Goal: Check status: Check status

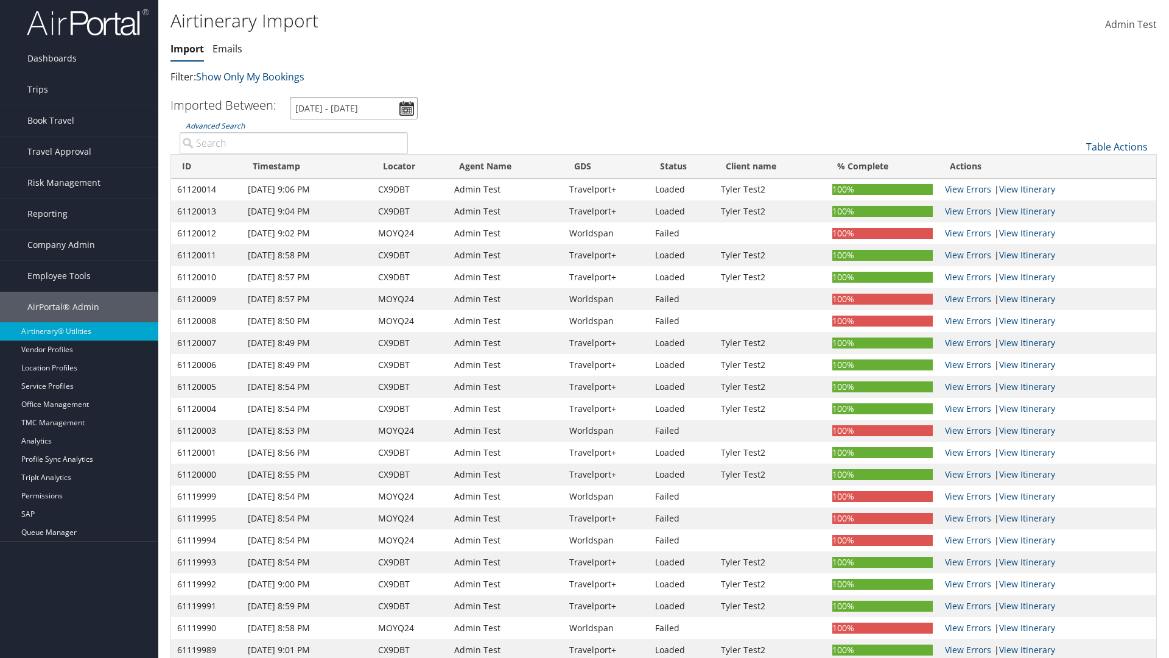
click at [354, 108] on input "[DATE] - [DATE]" at bounding box center [354, 108] width 128 height 23
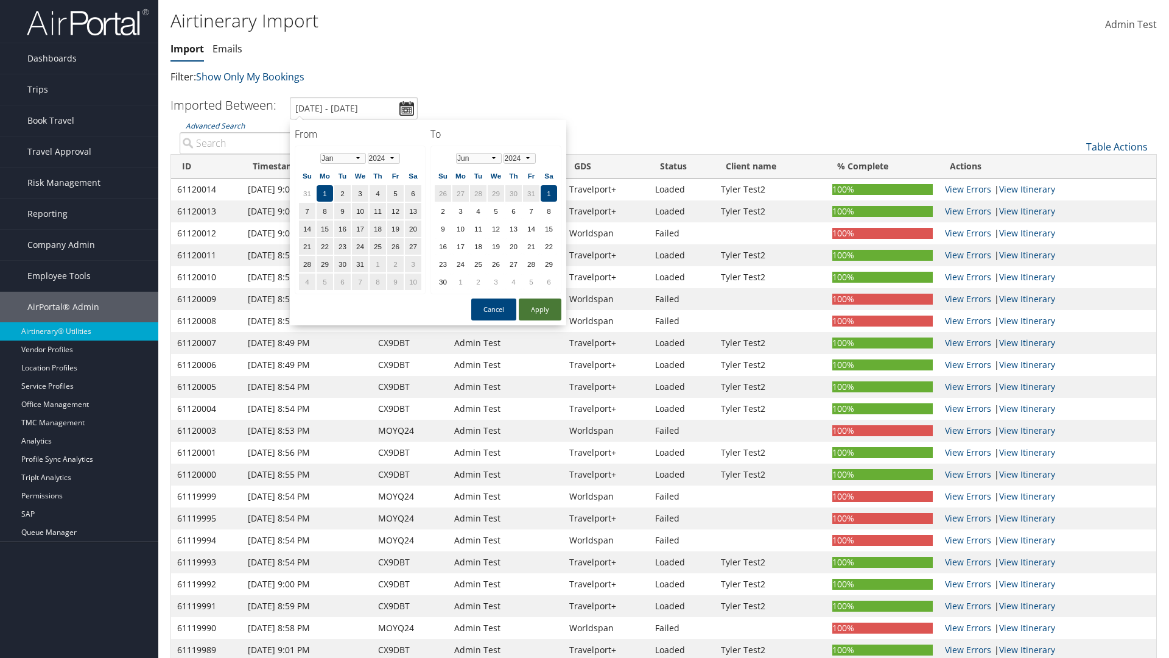
click at [540, 309] on button "Apply" at bounding box center [540, 309] width 43 height 22
type input "1/1/2024 - 6/1/2024"
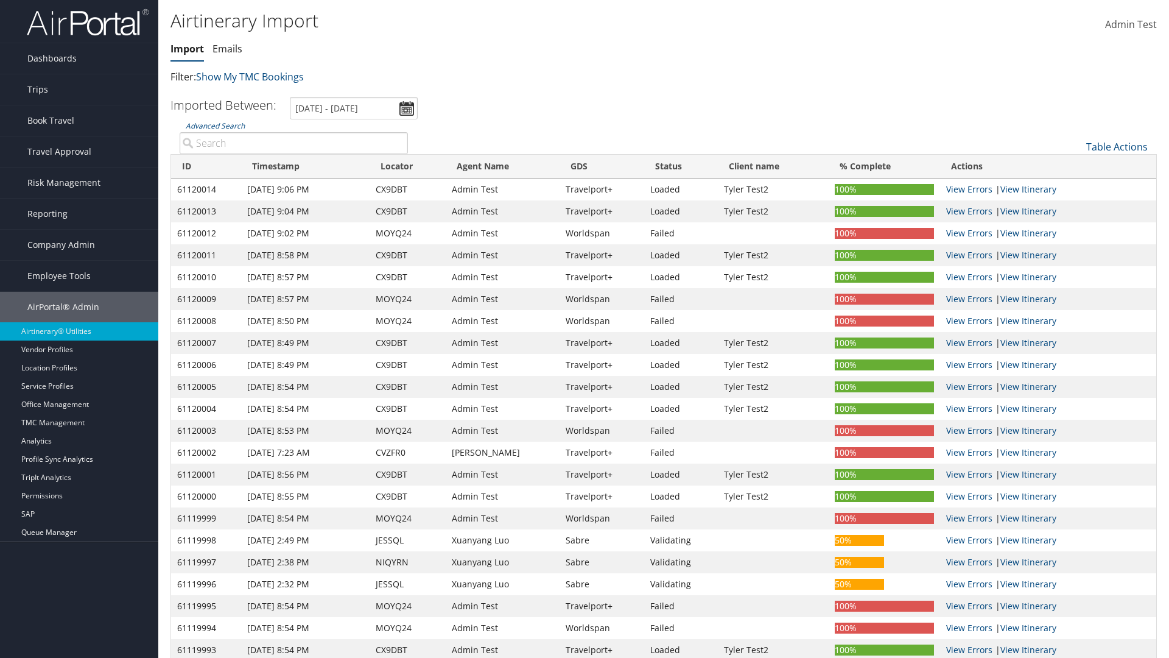
click at [206, 166] on th "ID" at bounding box center [206, 167] width 70 height 24
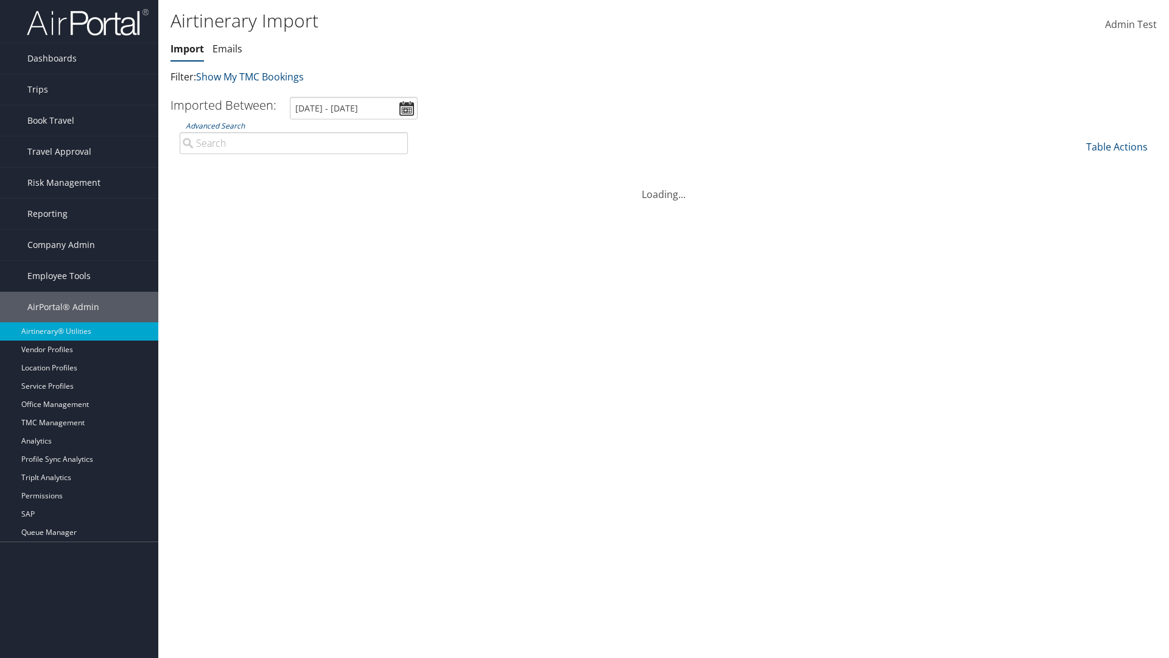
scroll to position [155, 0]
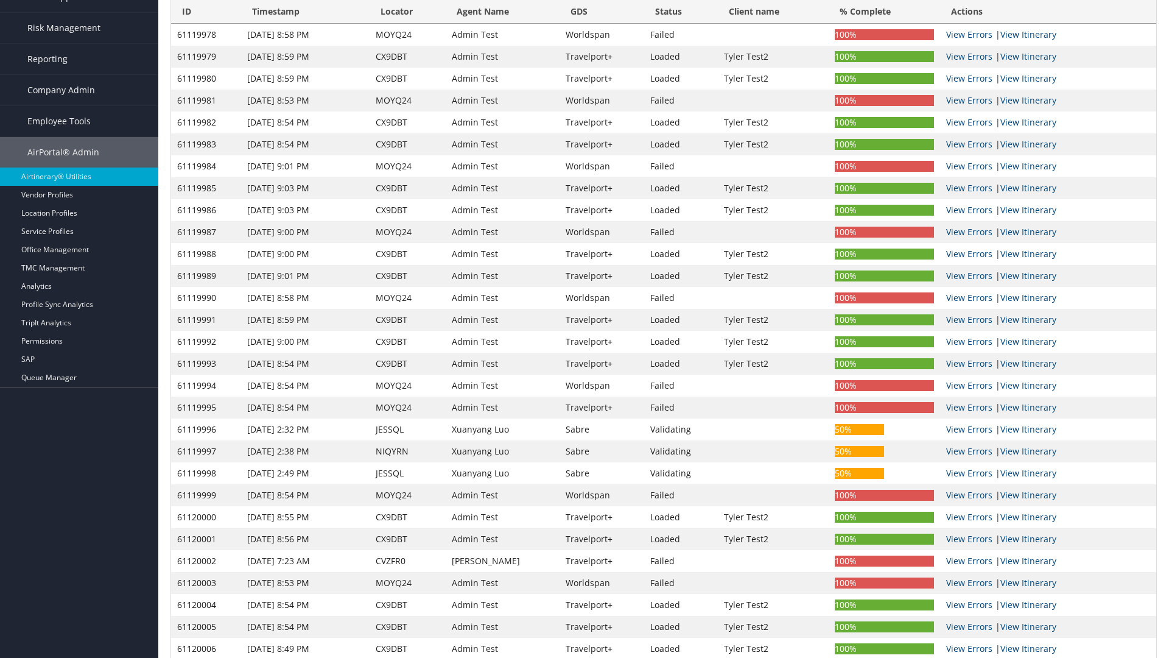
click at [206, 12] on th "ID" at bounding box center [206, 12] width 70 height 24
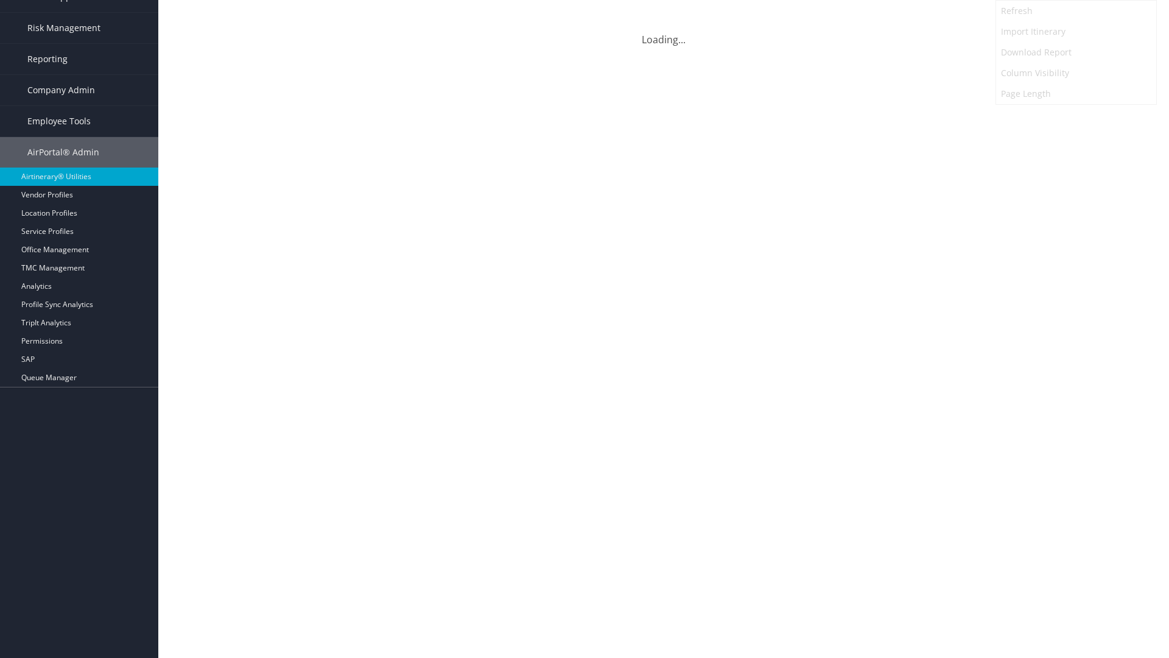
scroll to position [0, 0]
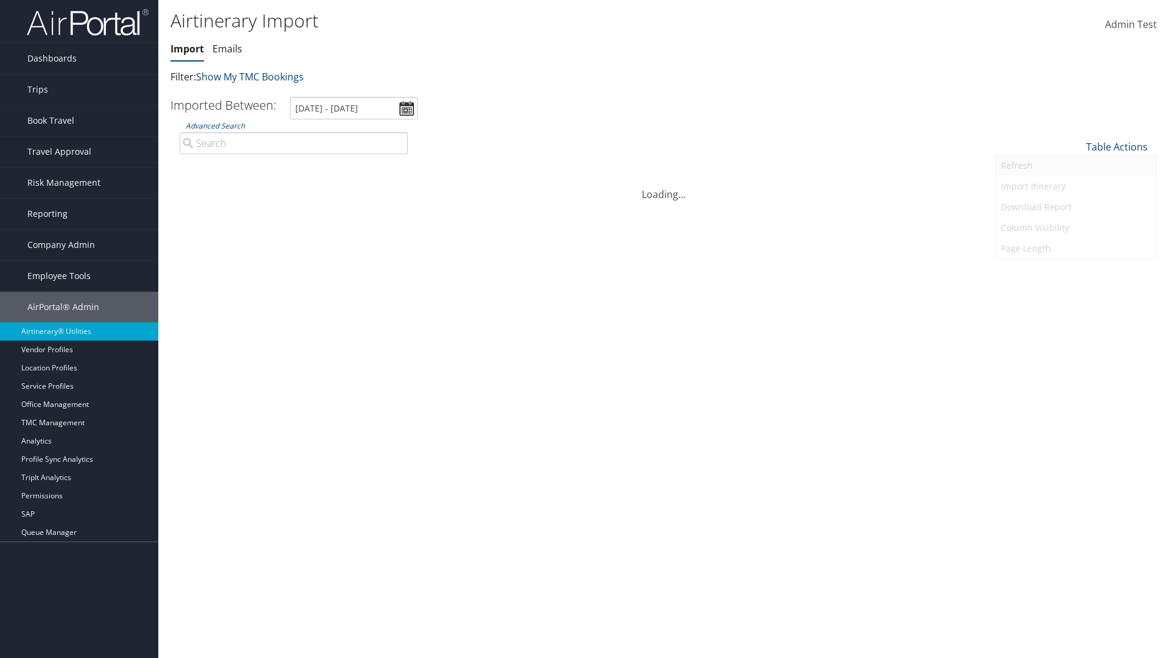
click at [1076, 166] on link "Refresh" at bounding box center [1076, 165] width 160 height 21
click at [1076, 248] on link "Page Length" at bounding box center [1076, 248] width 160 height 21
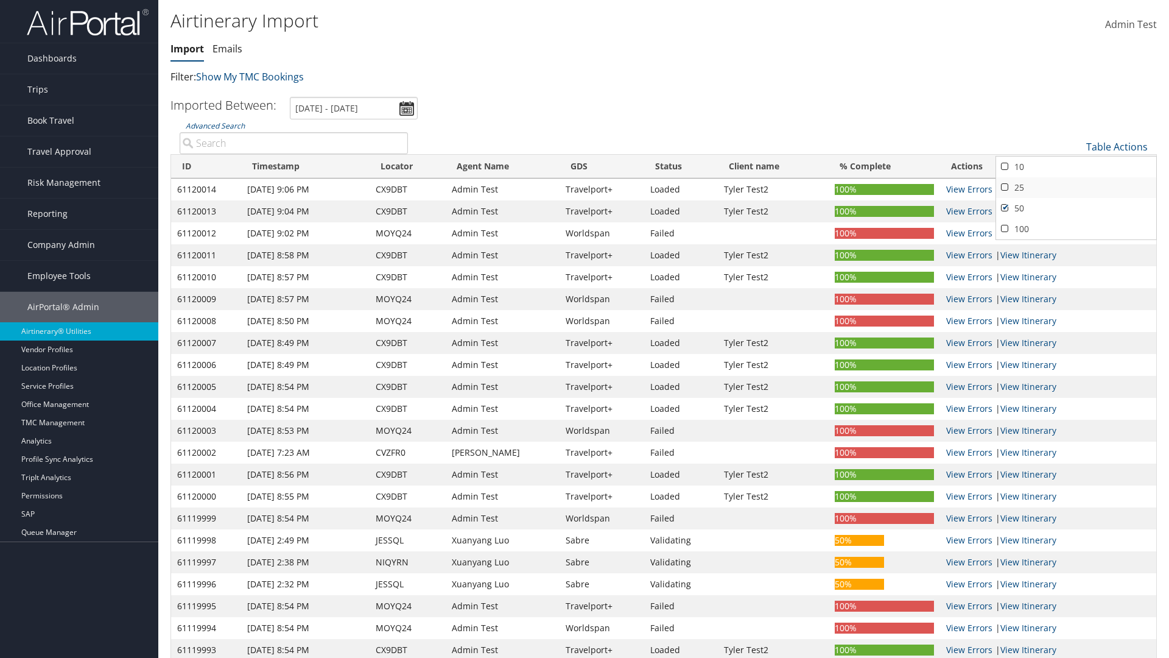
click at [1076, 188] on link "25" at bounding box center [1076, 187] width 160 height 21
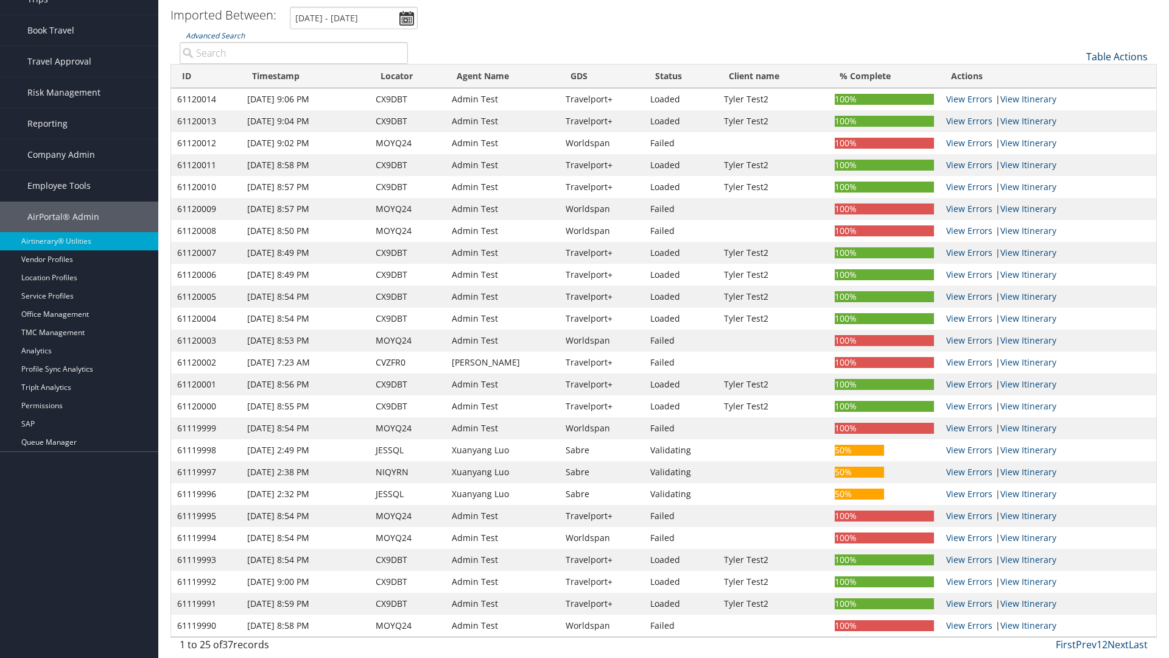
click at [1117, 57] on link "Table Actions" at bounding box center [1116, 56] width 61 height 13
click at [1076, 75] on link "Refresh" at bounding box center [1076, 75] width 160 height 21
click at [1076, 158] on link "Page Length" at bounding box center [1076, 158] width 160 height 21
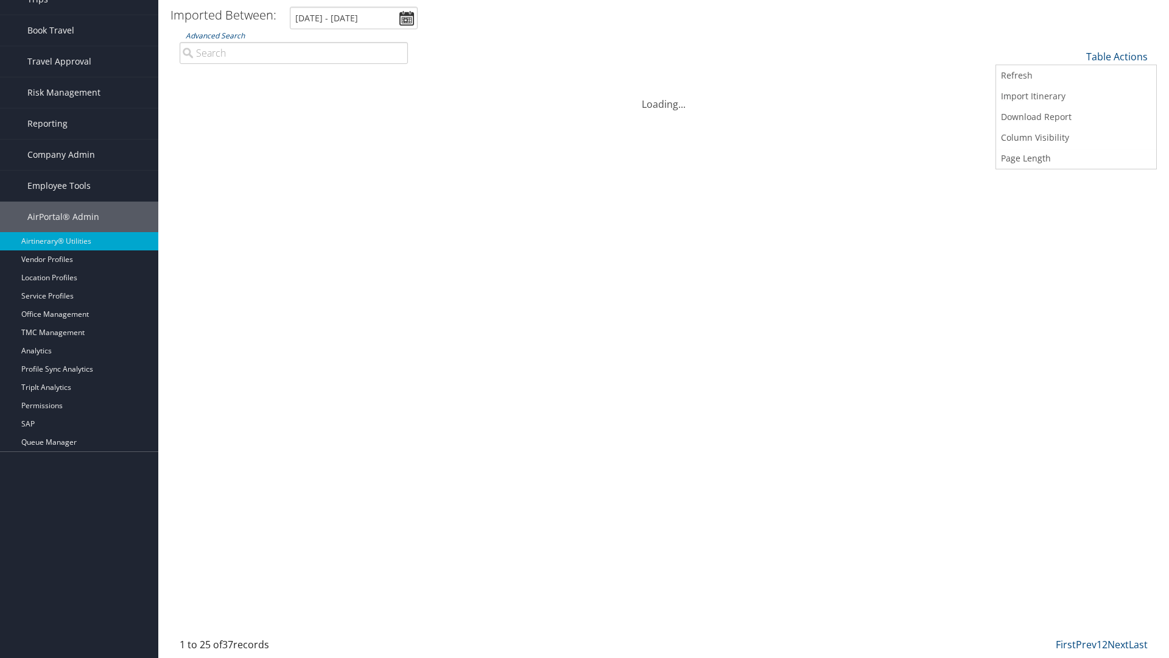
click at [1076, 118] on link "50" at bounding box center [1076, 118] width 160 height 21
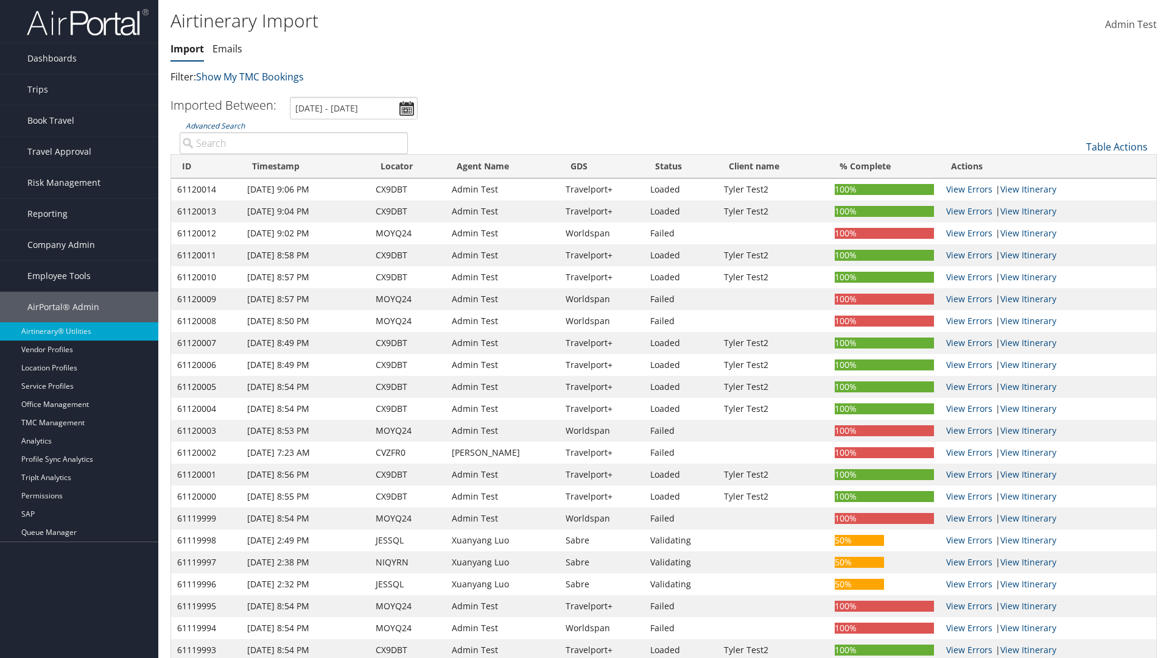
scroll to position [140, 0]
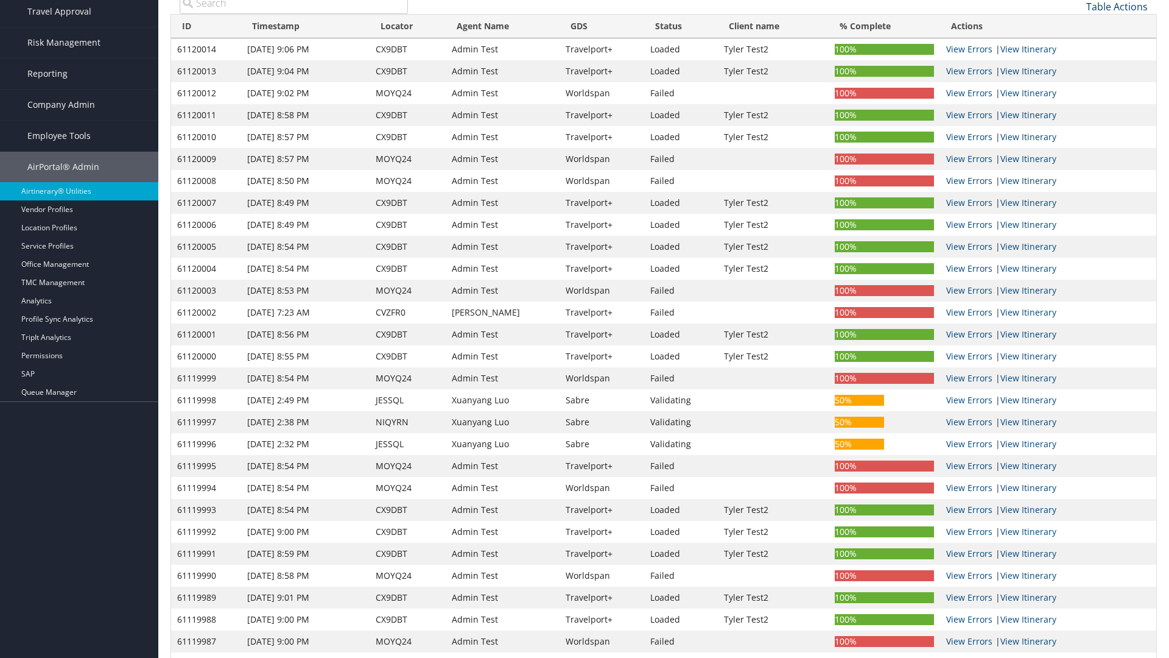
click at [1117, 7] on link "Table Actions" at bounding box center [1116, 6] width 61 height 13
